Goal: Find specific page/section: Find specific page/section

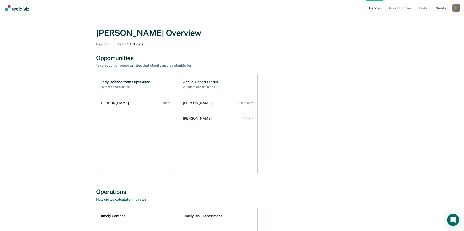
click at [374, 7] on link "Overview" at bounding box center [375, 8] width 17 height 16
click at [391, 7] on link "Opportunities" at bounding box center [400, 8] width 24 height 16
click at [114, 104] on div "[PERSON_NAME]" at bounding box center [116, 103] width 31 height 4
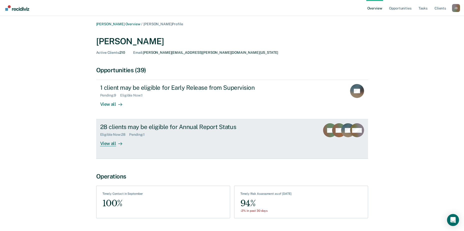
click at [115, 142] on div "View all" at bounding box center [114, 142] width 28 height 10
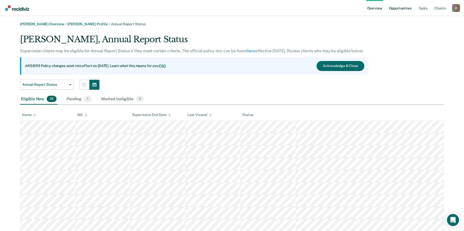
click at [406, 8] on link "Opportunities" at bounding box center [400, 8] width 24 height 16
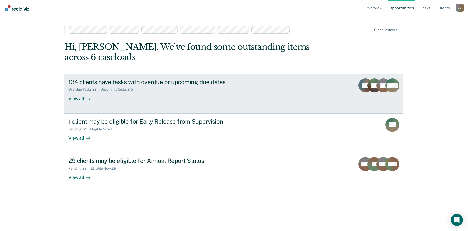
click at [339, 90] on link "134 clients have tasks with overdue or upcoming due dates Overdue Tasks : 22 Up…" at bounding box center [234, 94] width 339 height 39
